Goal: Information Seeking & Learning: Learn about a topic

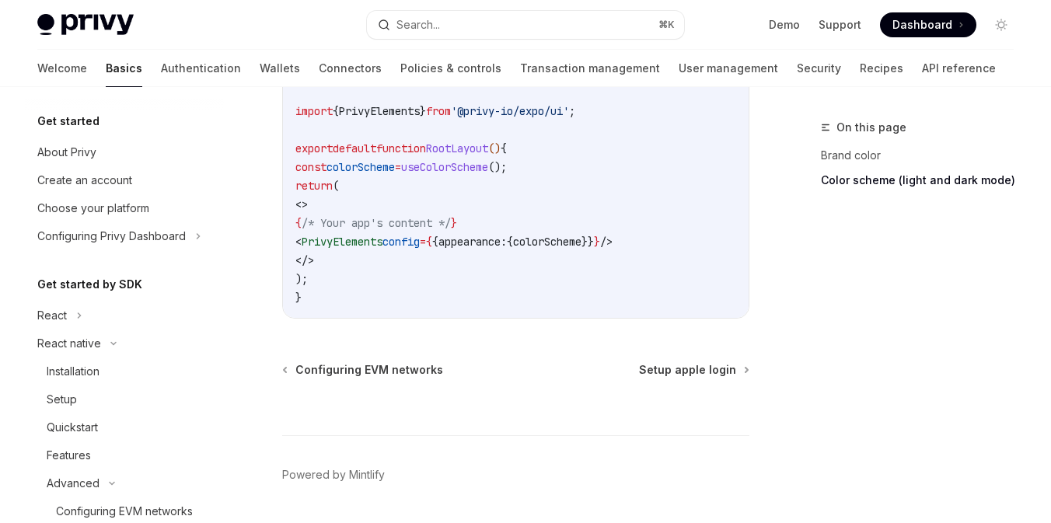
scroll to position [234, 0]
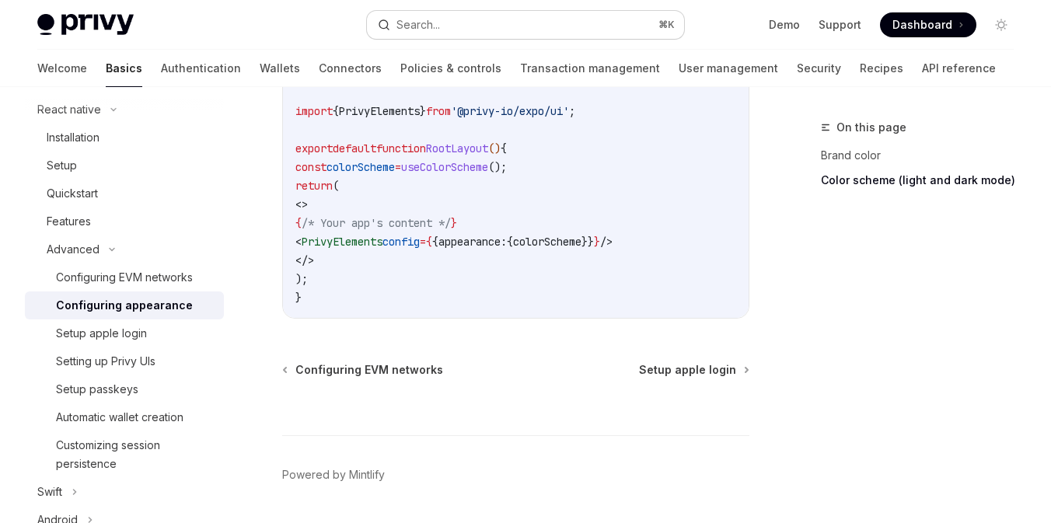
click at [433, 32] on div "Search..." at bounding box center [419, 25] width 44 height 19
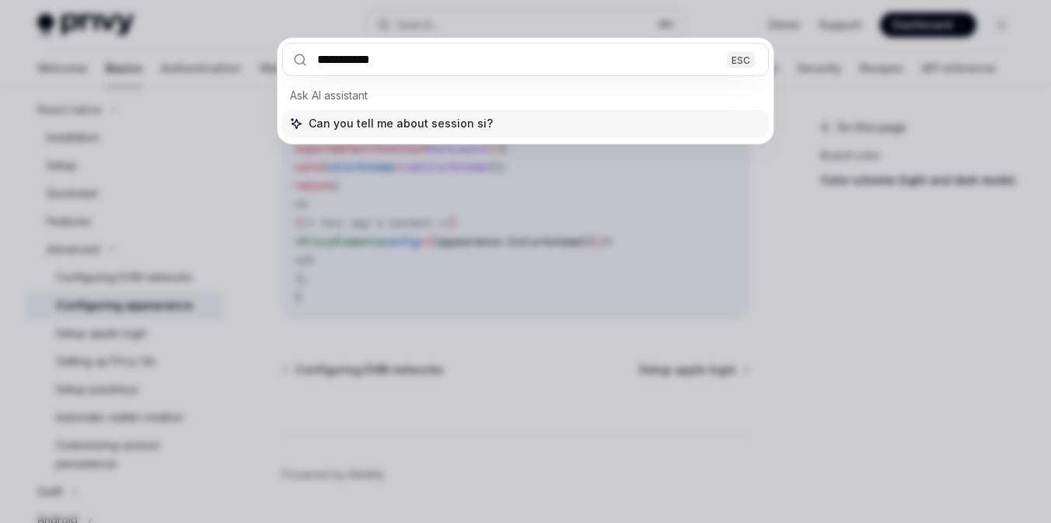
type input "**********"
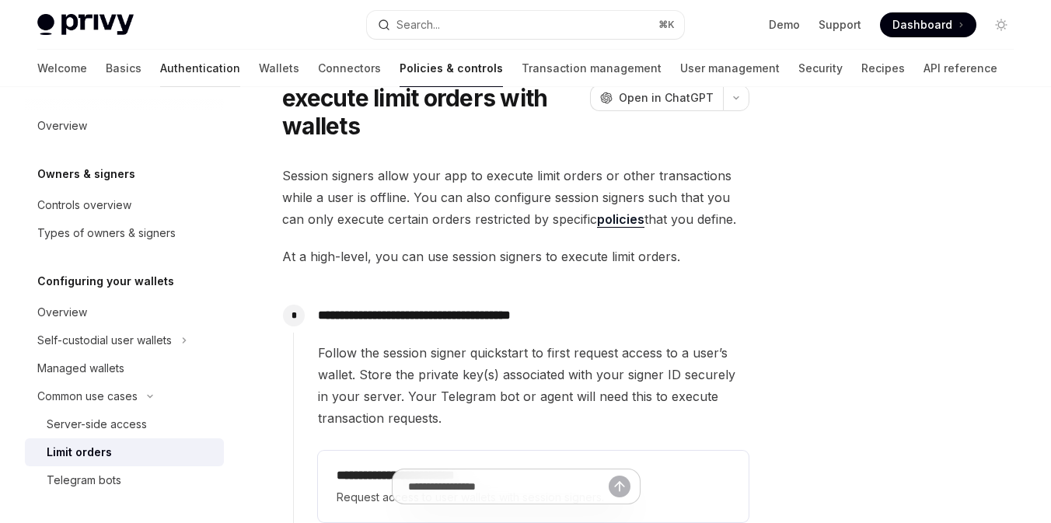
click at [160, 56] on link "Authentication" at bounding box center [200, 68] width 80 height 37
type textarea "*"
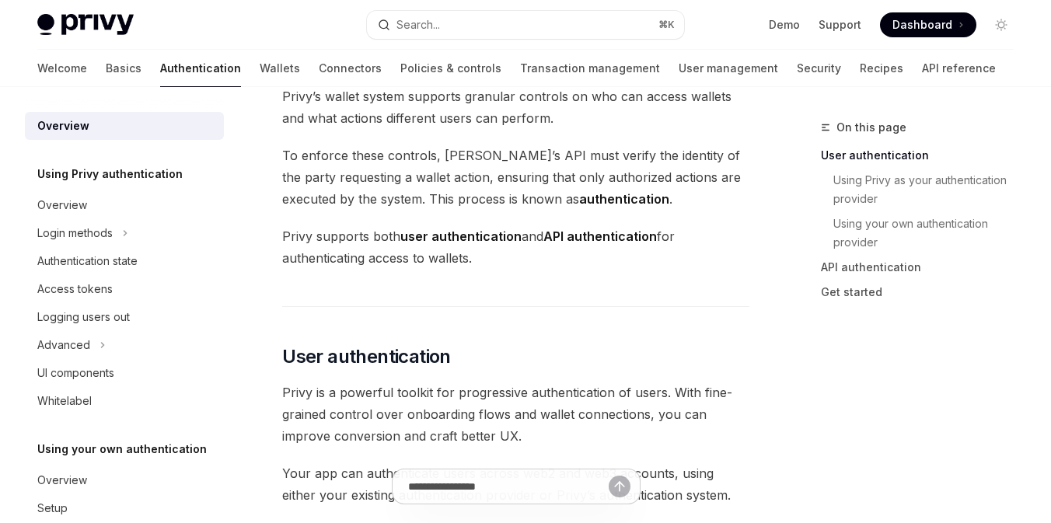
scroll to position [58, 0]
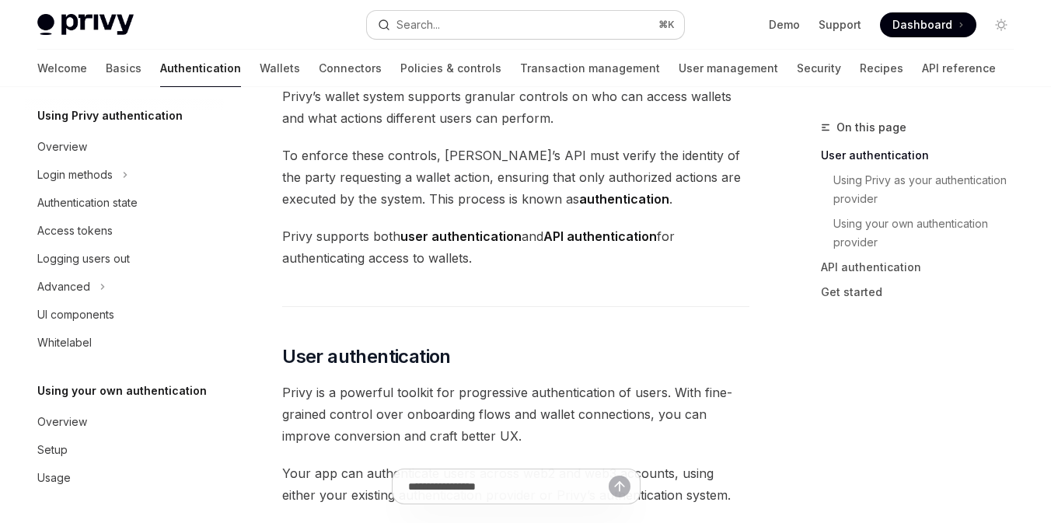
click at [443, 30] on button "Search... ⌘ K" at bounding box center [525, 25] width 317 height 28
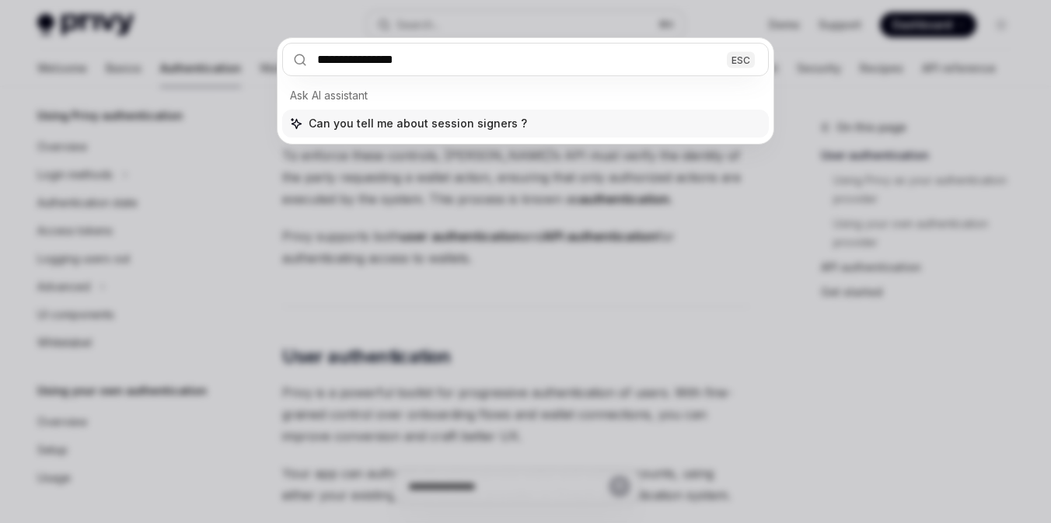
type input "**********"
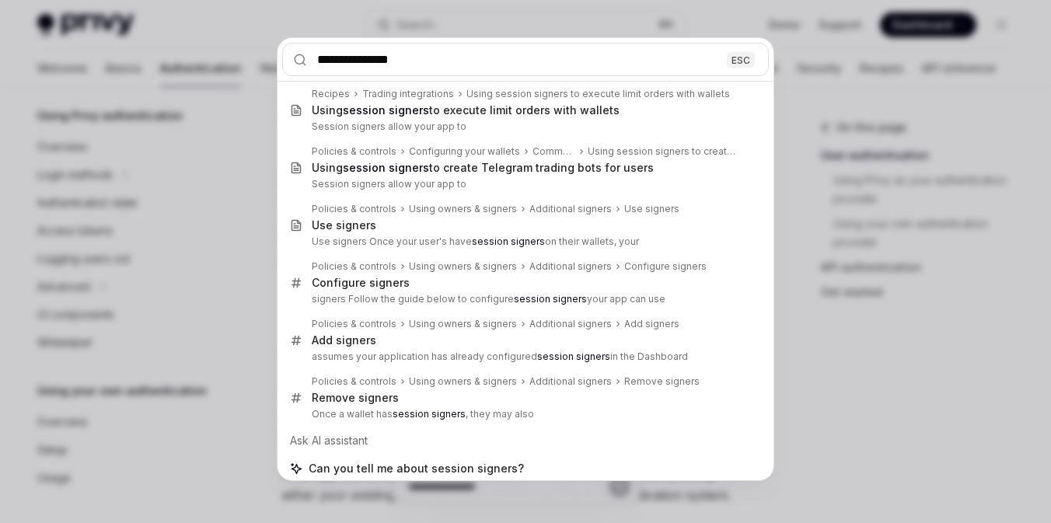
scroll to position [9, 0]
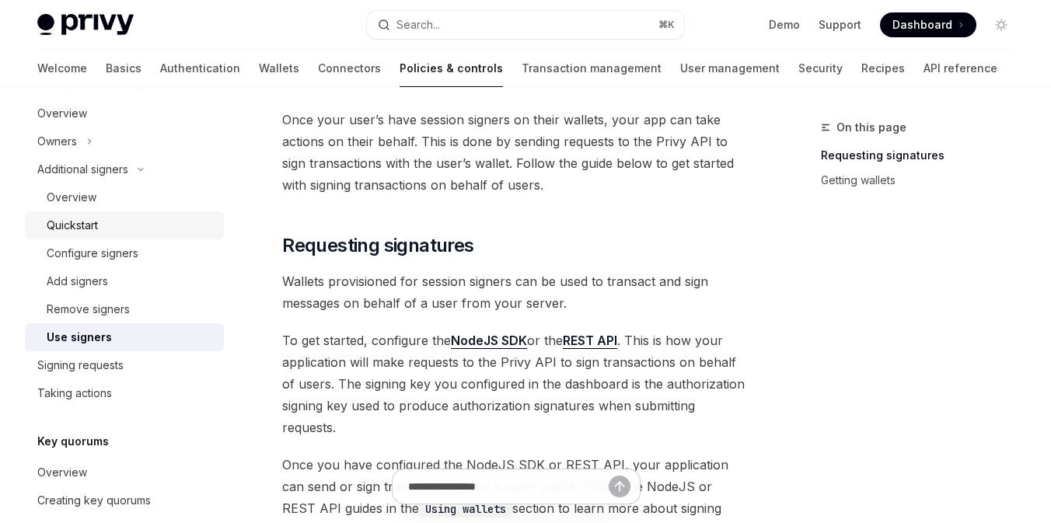
scroll to position [481, 0]
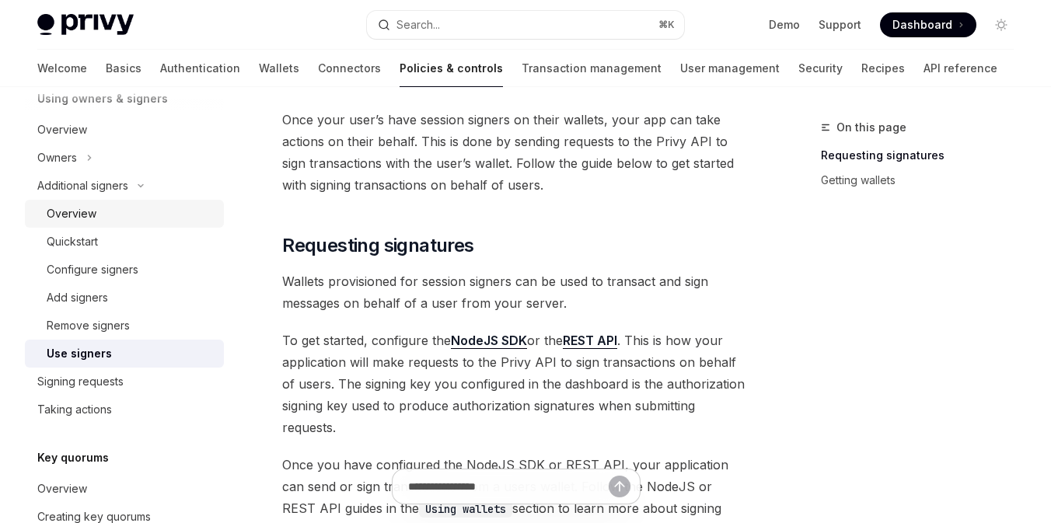
click at [120, 217] on div "Overview" at bounding box center [131, 214] width 168 height 19
type textarea "*"
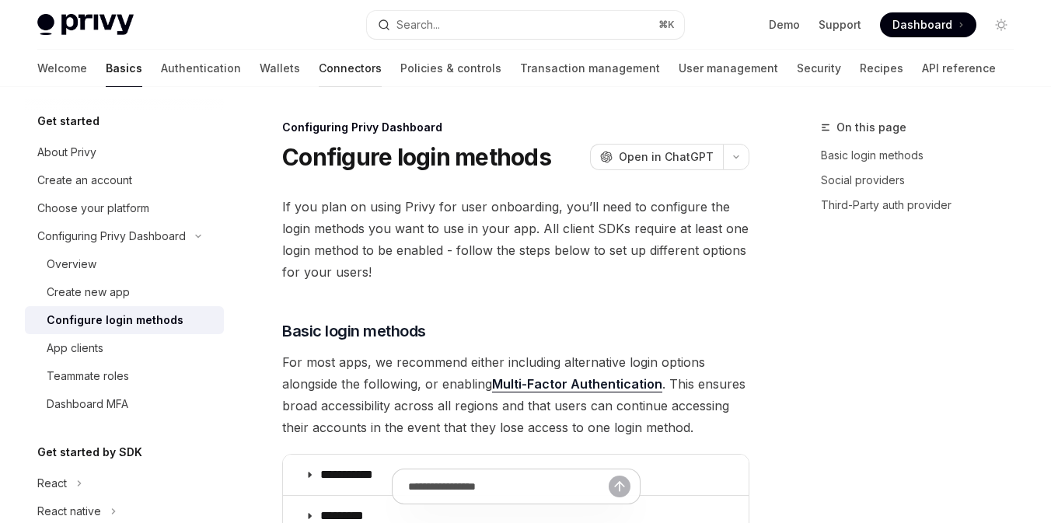
scroll to position [785, 0]
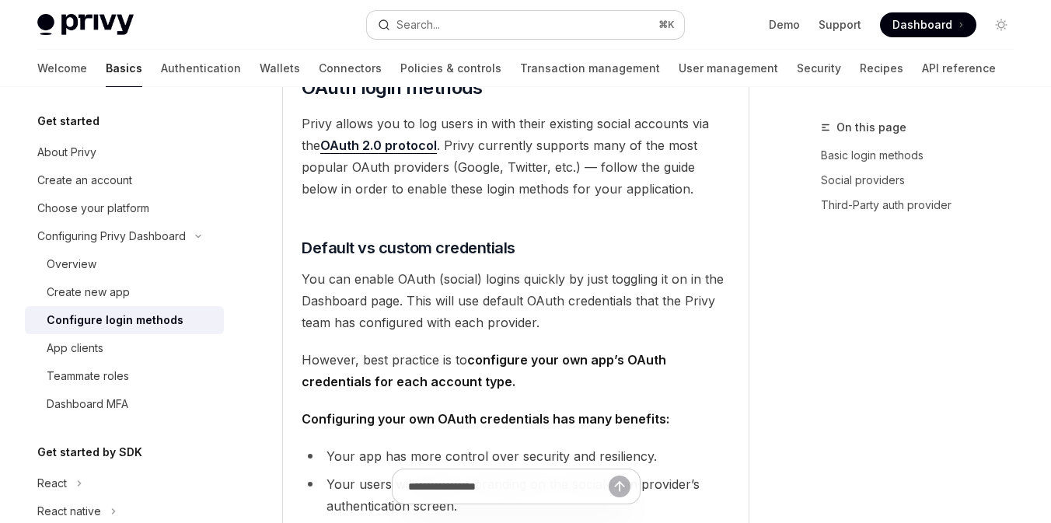
click at [491, 17] on button "Search... ⌘ K" at bounding box center [525, 25] width 317 height 28
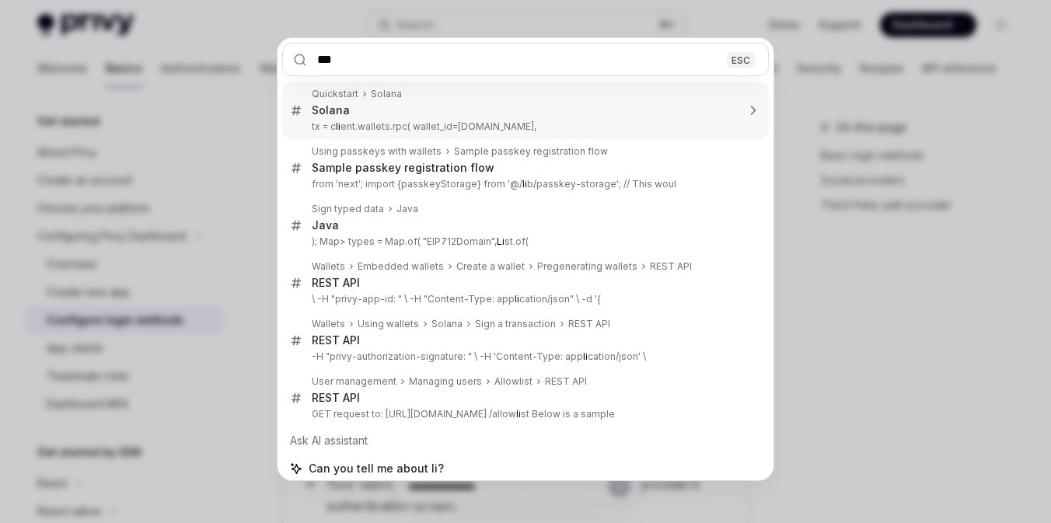
scroll to position [0, 0]
type input "****"
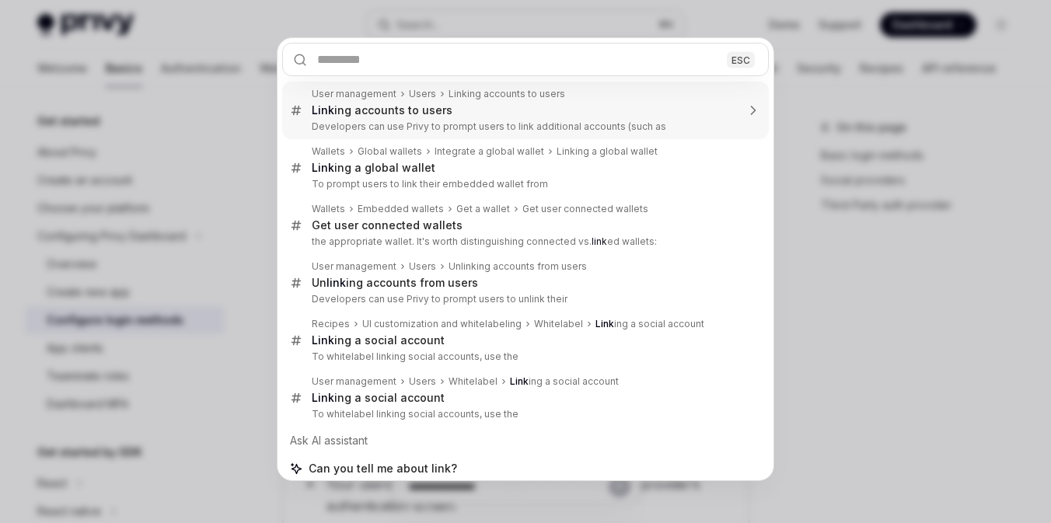
type textarea "*"
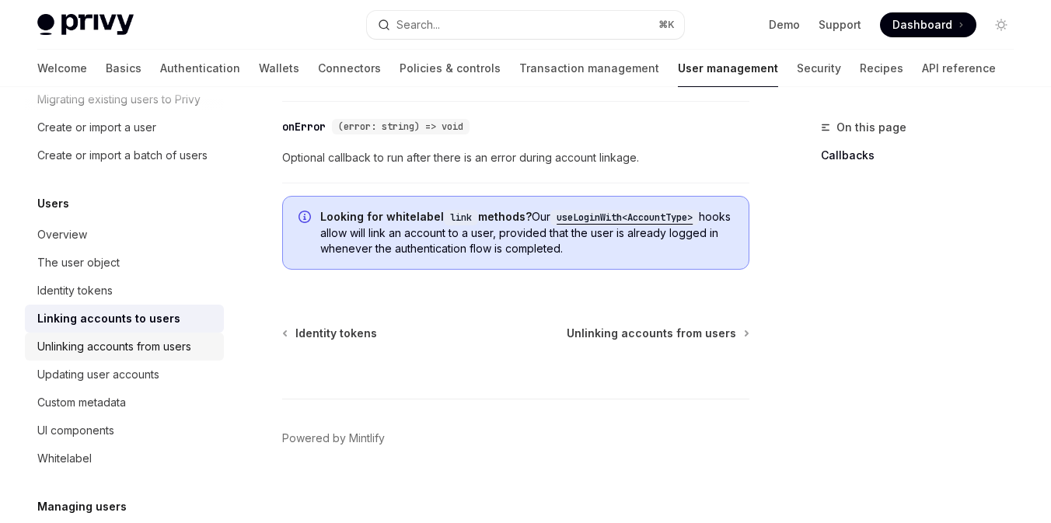
scroll to position [110, 0]
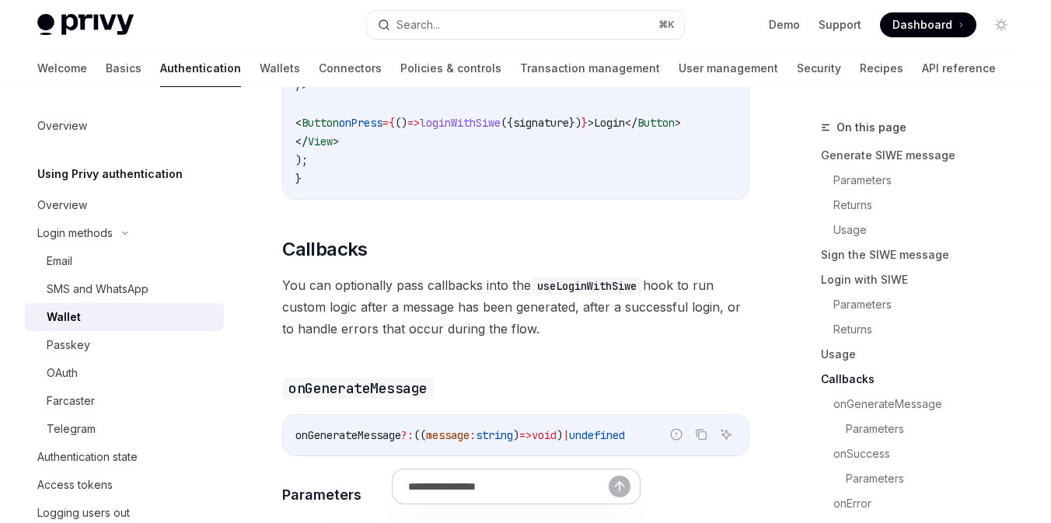
scroll to position [3771, 0]
